Goal: Find specific page/section: Find specific page/section

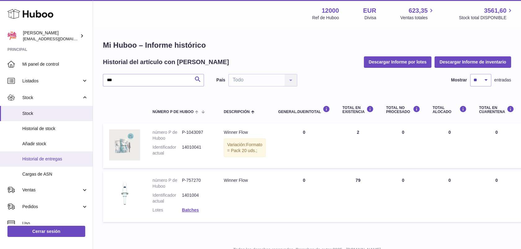
click at [42, 159] on span "Historial de entregas" at bounding box center [55, 159] width 66 height 6
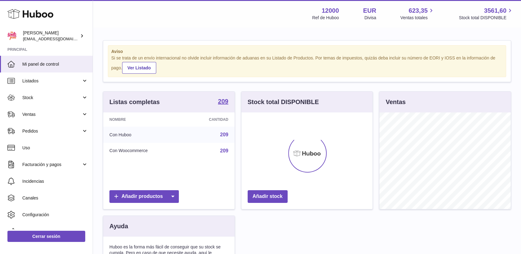
scroll to position [97, 131]
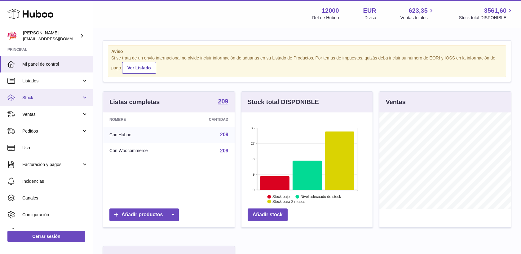
click at [33, 101] on link "Stock" at bounding box center [46, 97] width 93 height 17
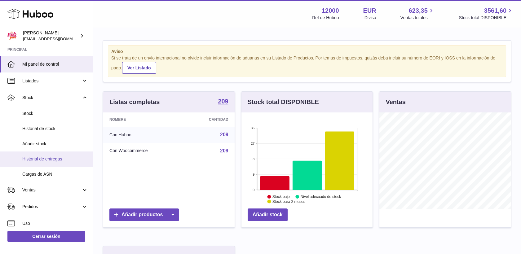
click at [43, 160] on span "Historial de entregas" at bounding box center [55, 159] width 66 height 6
